Goal: Transaction & Acquisition: Purchase product/service

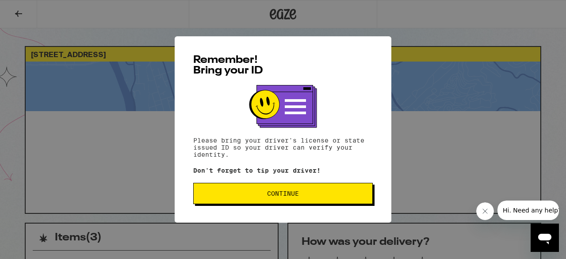
click at [279, 196] on span "Continue" at bounding box center [283, 193] width 32 height 6
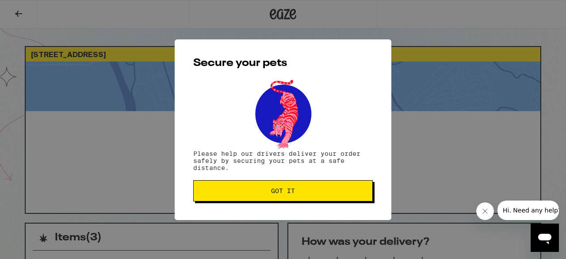
click at [279, 199] on button "Got it" at bounding box center [282, 190] width 179 height 21
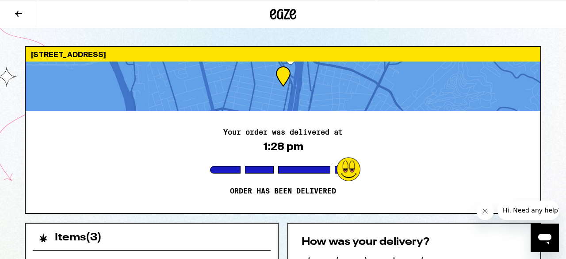
click at [18, 14] on icon at bounding box center [18, 13] width 11 height 11
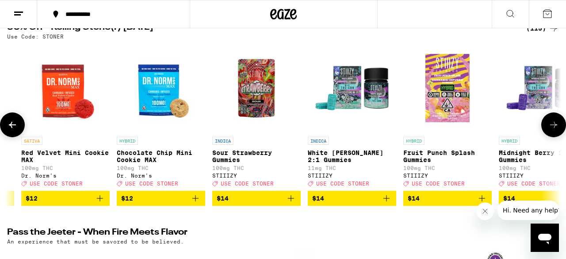
scroll to position [0, 1615]
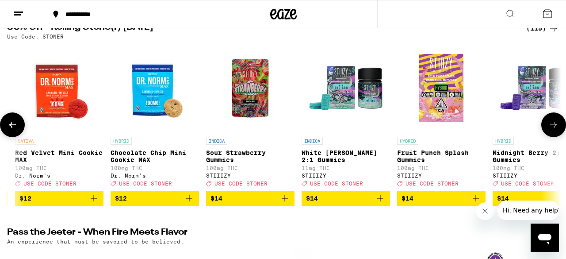
click at [259, 91] on img "Open page for Sour Strawberry Gummies from STIIIZY" at bounding box center [250, 88] width 88 height 88
click at [553, 128] on icon at bounding box center [553, 124] width 11 height 11
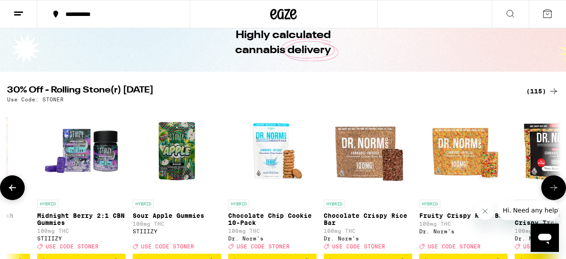
scroll to position [41, 0]
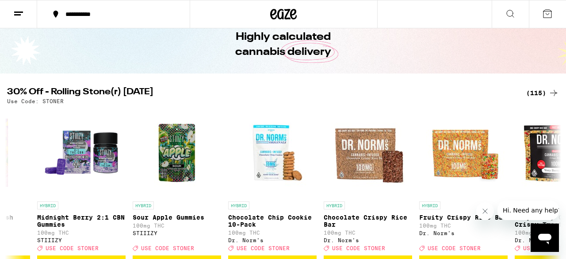
click at [536, 92] on div "(115)" at bounding box center [542, 92] width 33 height 11
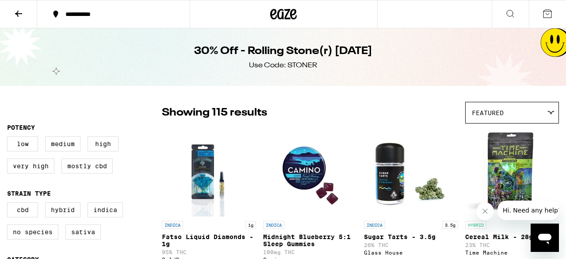
click at [536, 110] on div "Featured" at bounding box center [511, 112] width 93 height 21
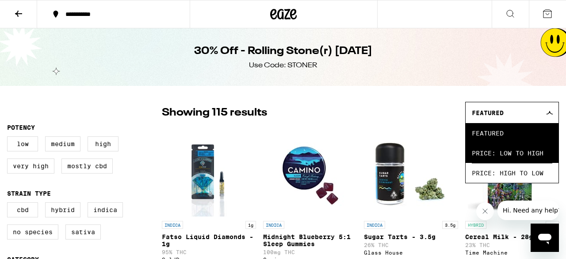
click at [512, 157] on span "Price: Low to High" at bounding box center [512, 153] width 80 height 20
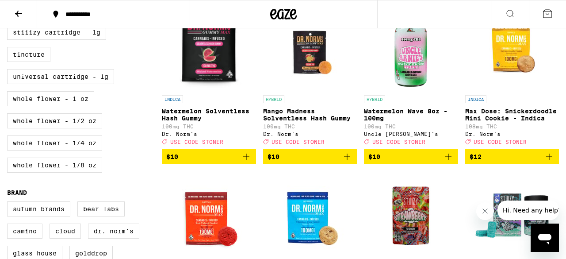
scroll to position [466, 0]
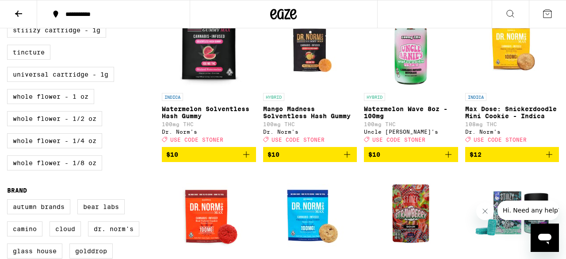
click at [246, 160] on icon "Add to bag" at bounding box center [246, 154] width 11 height 11
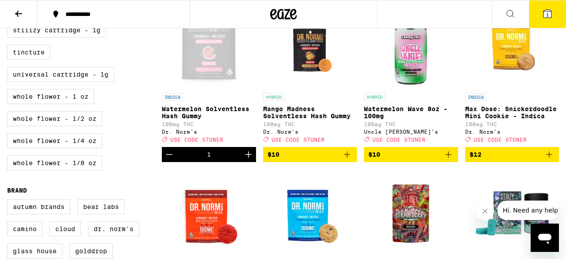
scroll to position [494, 0]
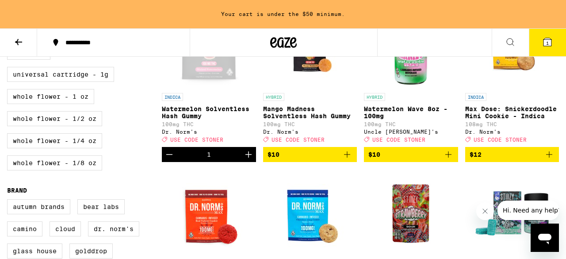
click at [170, 160] on icon "Decrement" at bounding box center [169, 154] width 11 height 11
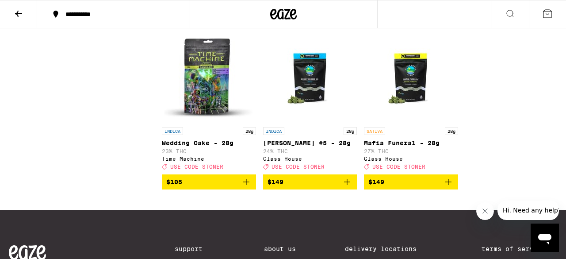
scroll to position [4819, 0]
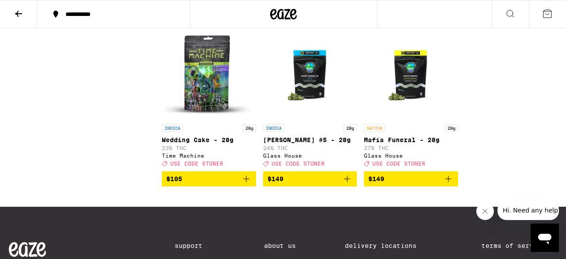
click at [346, 22] on icon "Add to bag" at bounding box center [347, 16] width 11 height 11
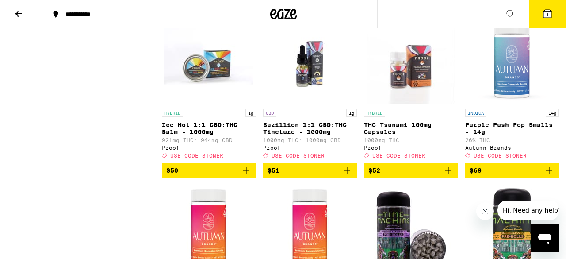
scroll to position [4329, 0]
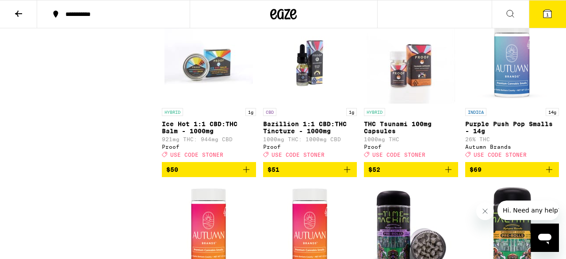
click at [550, 6] on icon "Add to bag" at bounding box center [549, 0] width 11 height 11
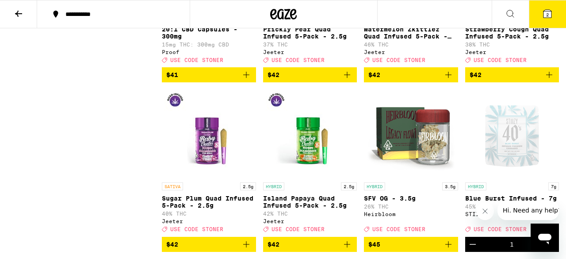
scroll to position [4095, 0]
